Goal: Navigation & Orientation: Go to known website

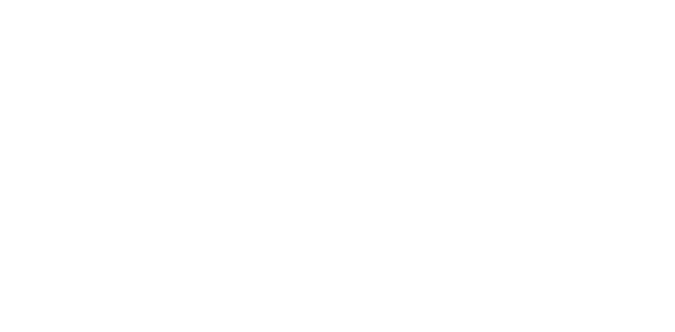
click at [220, 3] on html "Despre cookie-urile de pe acest site Folosim cookie-uri pentru a colecta si ana…" at bounding box center [337, 1] width 675 height 3
